Goal: Navigation & Orientation: Go to known website

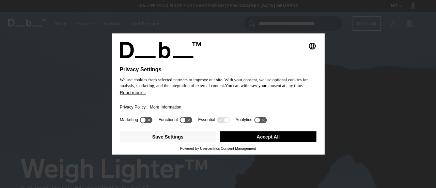
click at [270, 137] on button "Accept All" at bounding box center [268, 136] width 96 height 11
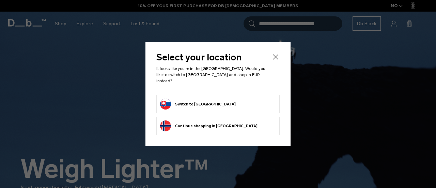
click at [205, 99] on button "Switch to Slovakia" at bounding box center [198, 104] width 76 height 11
